Goal: Task Accomplishment & Management: Use online tool/utility

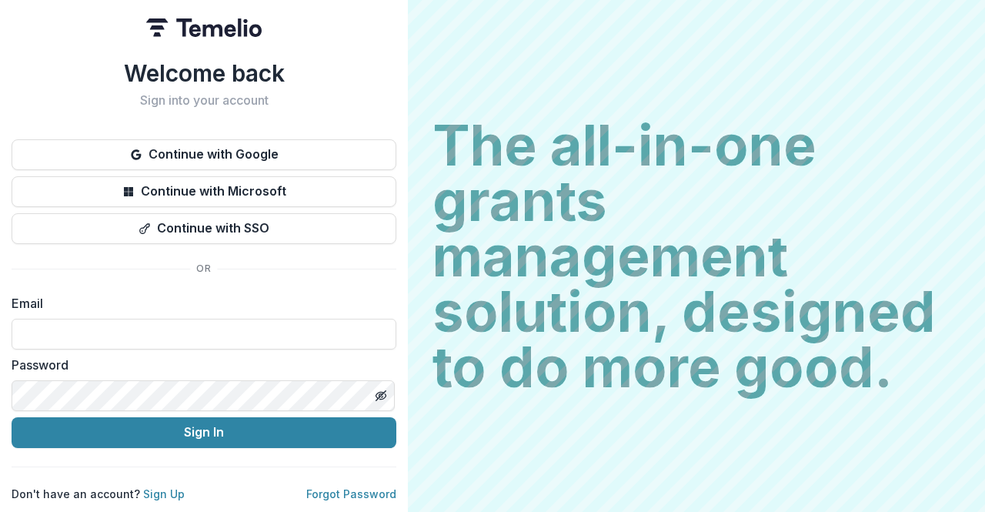
click at [122, 321] on input at bounding box center [204, 334] width 385 height 31
type input "**********"
click at [188, 424] on button "Sign In" at bounding box center [204, 432] width 385 height 31
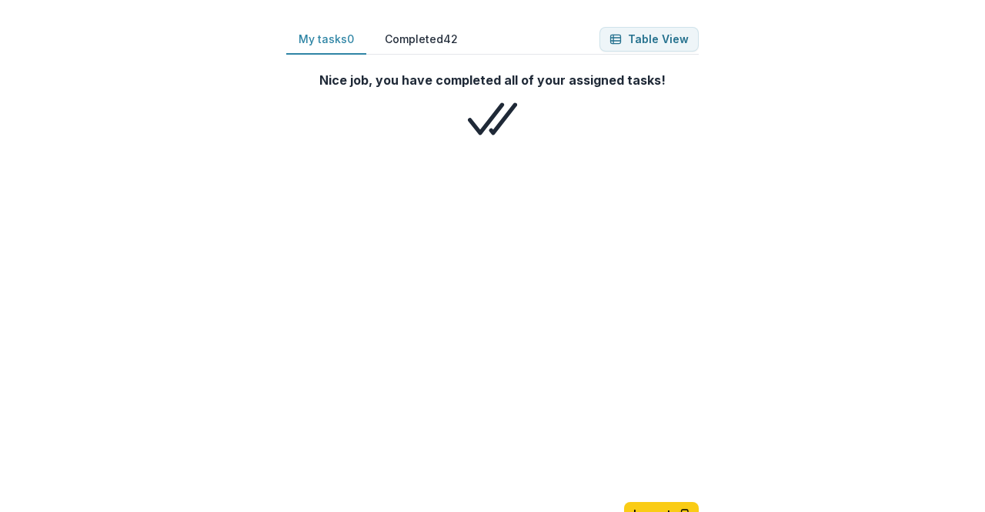
click at [380, 38] on button "Completed 42" at bounding box center [422, 40] width 98 height 30
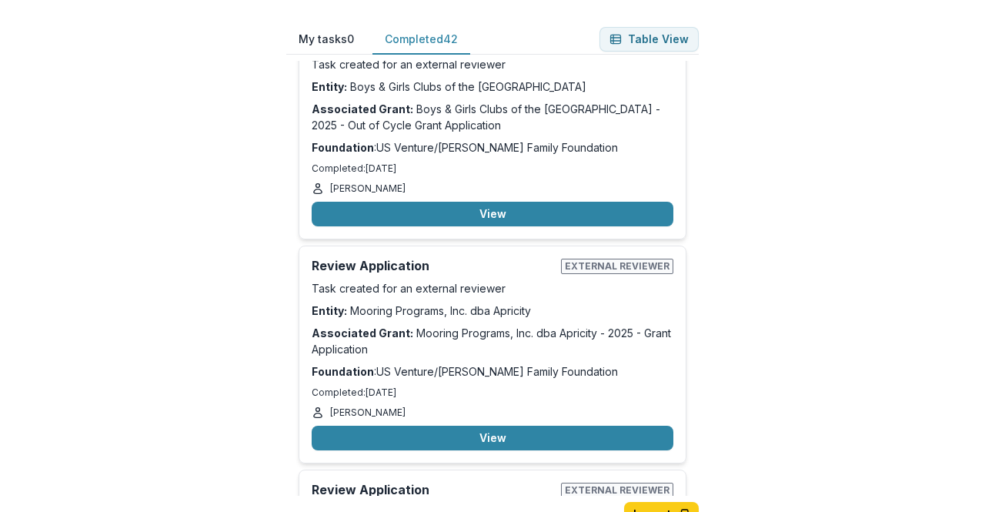
scroll to position [8688, 0]
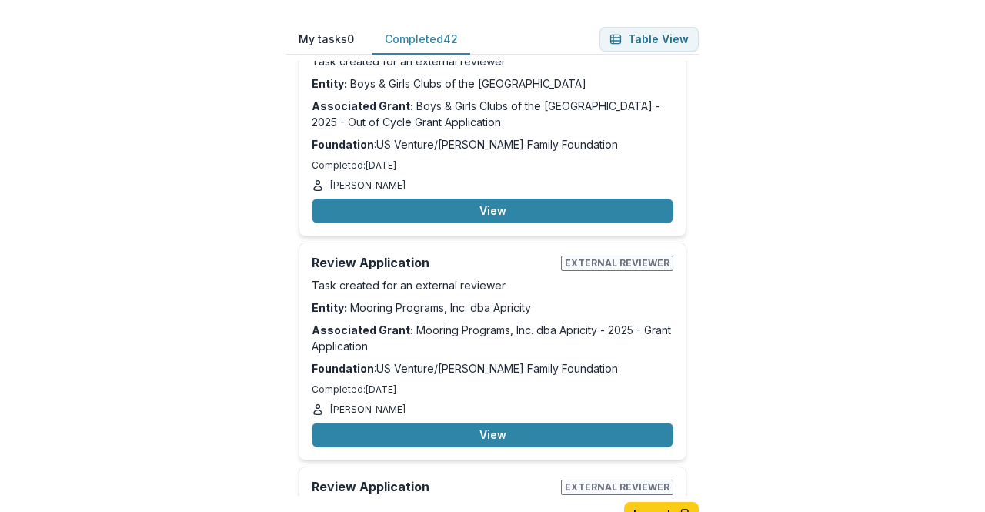
click at [468, 423] on button "View" at bounding box center [493, 435] width 362 height 25
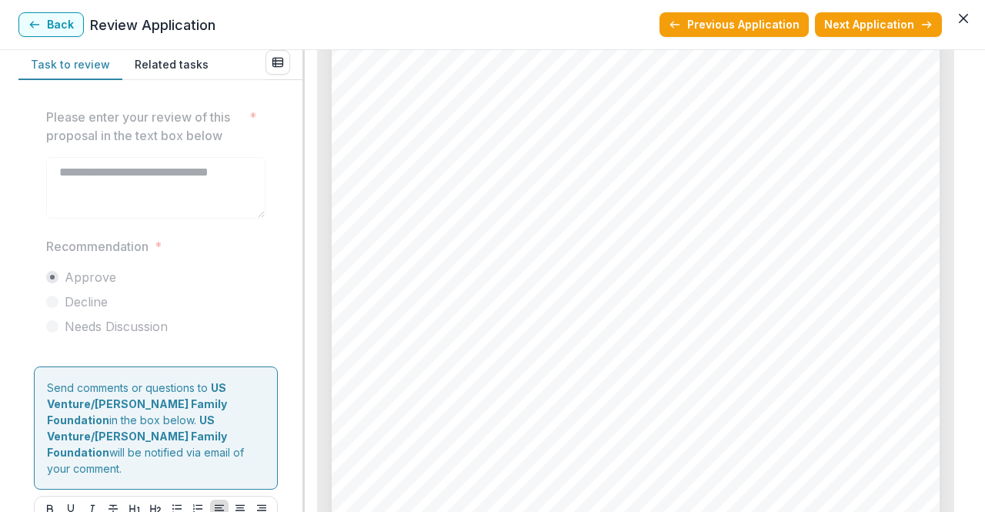
scroll to position [3842, 0]
click at [61, 19] on button "Back" at bounding box center [50, 24] width 65 height 25
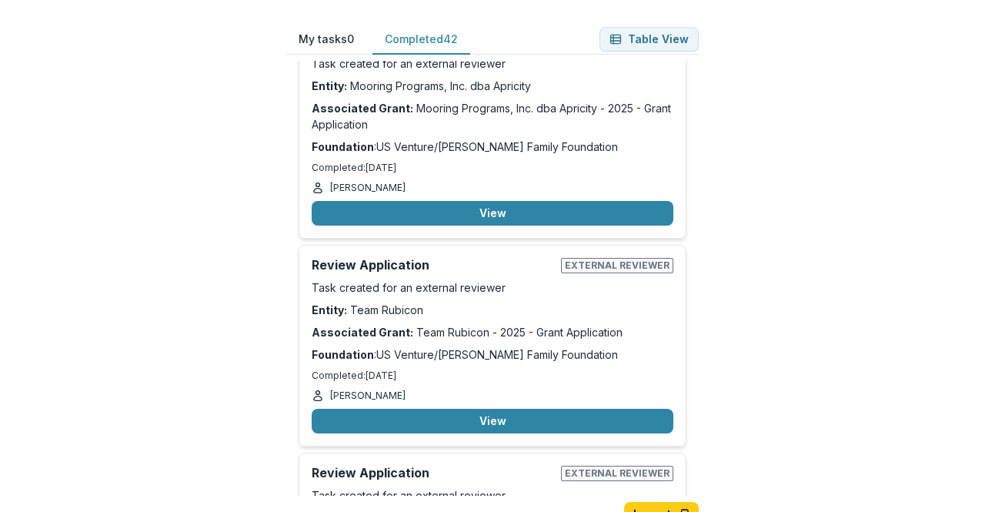
scroll to position [8939, 0]
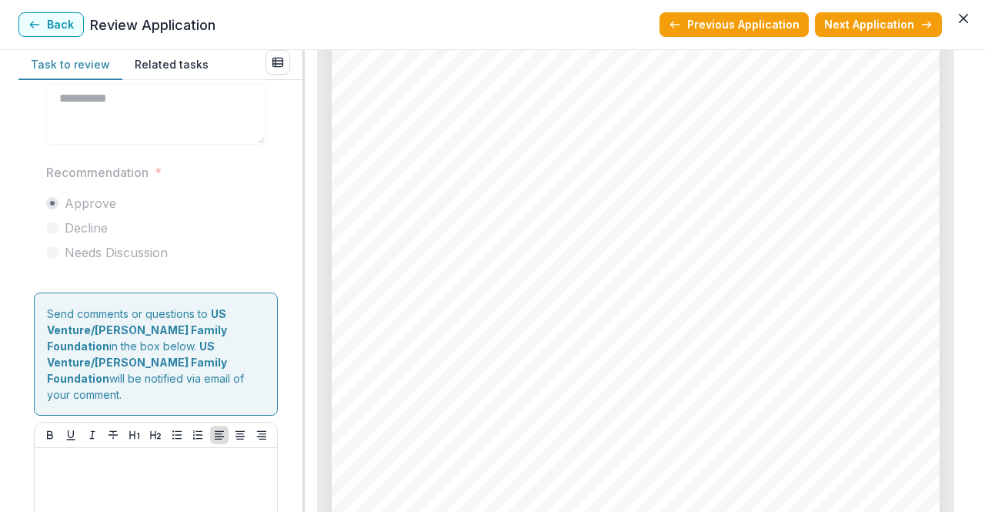
scroll to position [3699, 0]
click at [58, 27] on button "Back" at bounding box center [50, 24] width 65 height 25
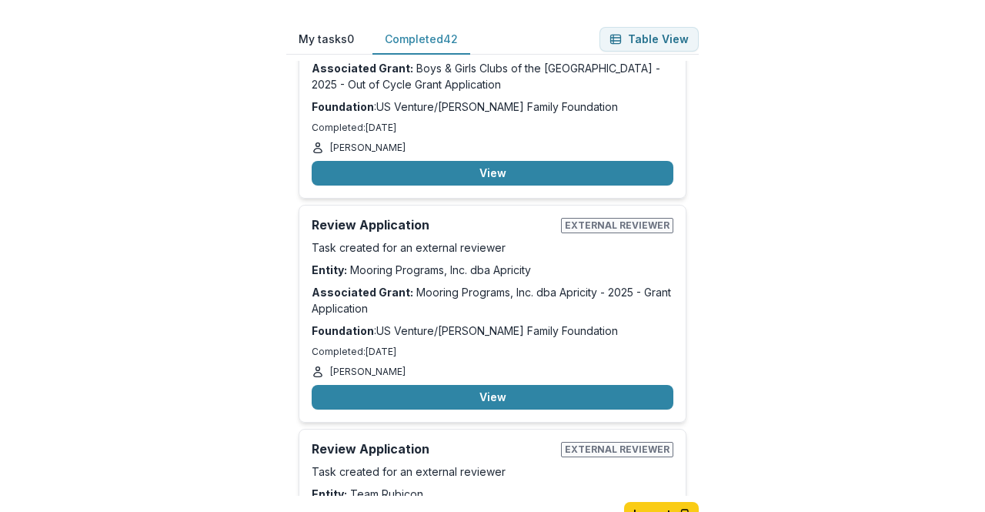
scroll to position [8792, 0]
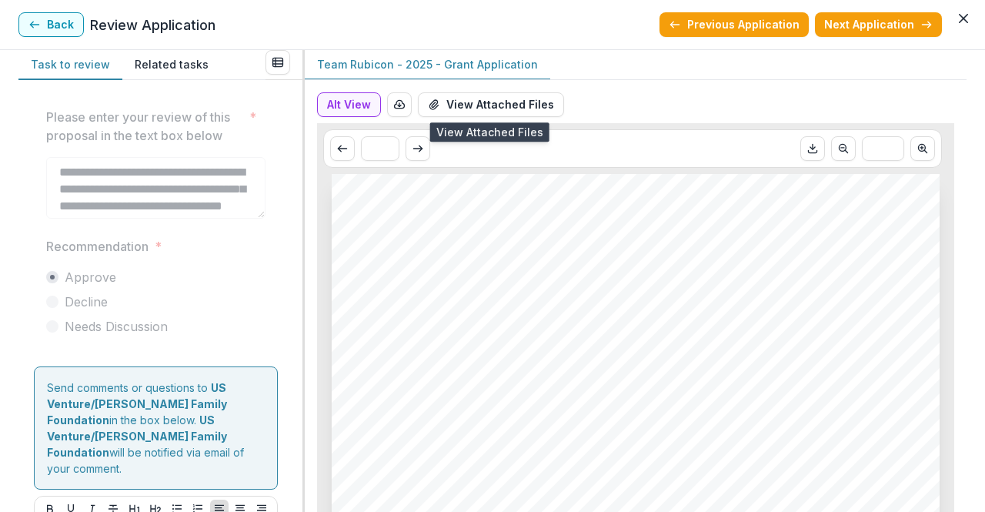
click at [520, 109] on button "View Attached Files" at bounding box center [491, 104] width 146 height 25
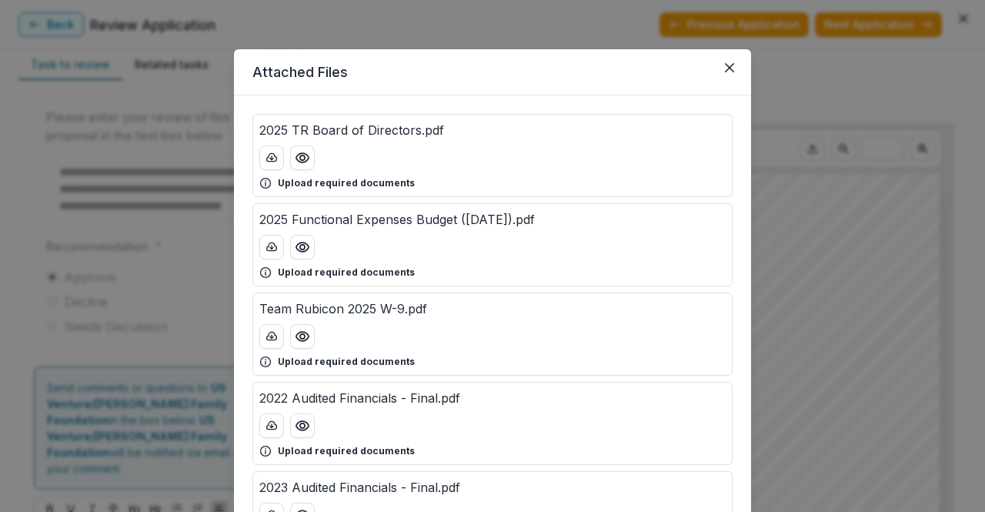
click at [730, 70] on icon "Close" at bounding box center [729, 67] width 9 height 9
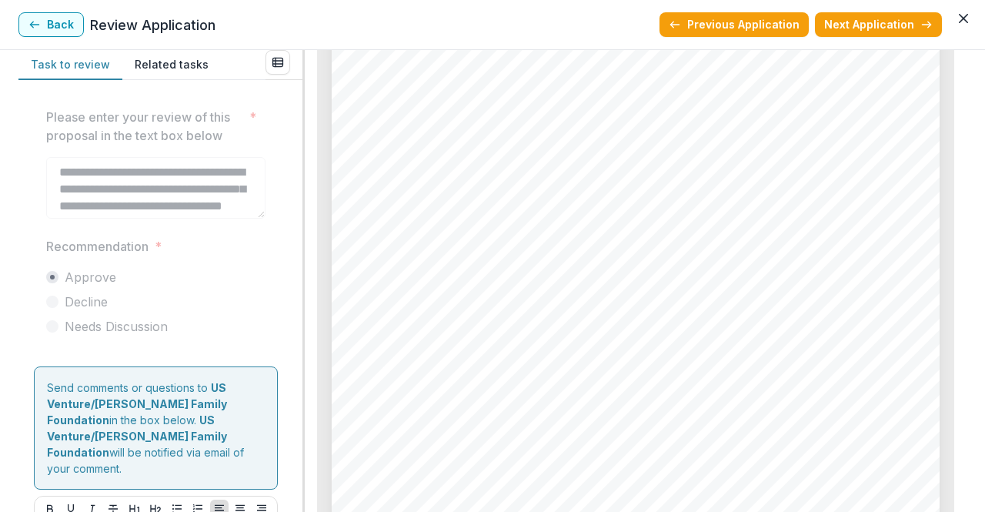
scroll to position [2935, 0]
